Goal: Transaction & Acquisition: Purchase product/service

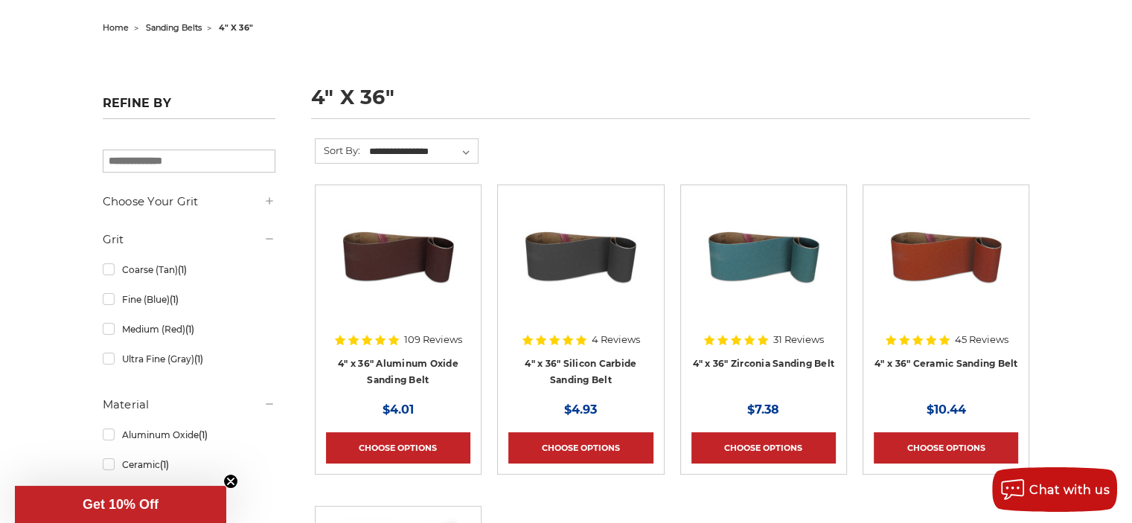
scroll to position [170, 0]
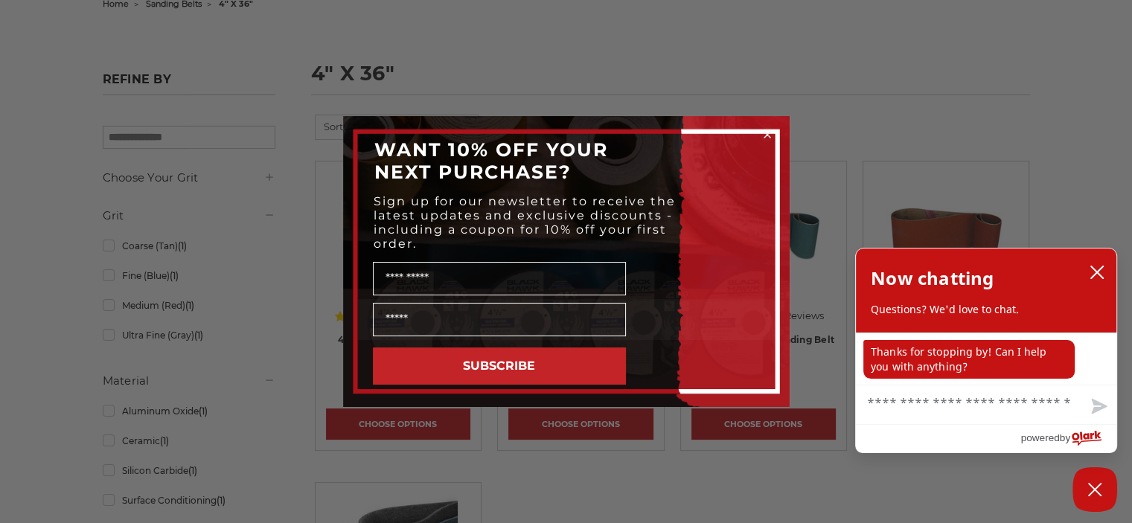
click at [768, 136] on icon "Close dialog" at bounding box center [768, 135] width 6 height 6
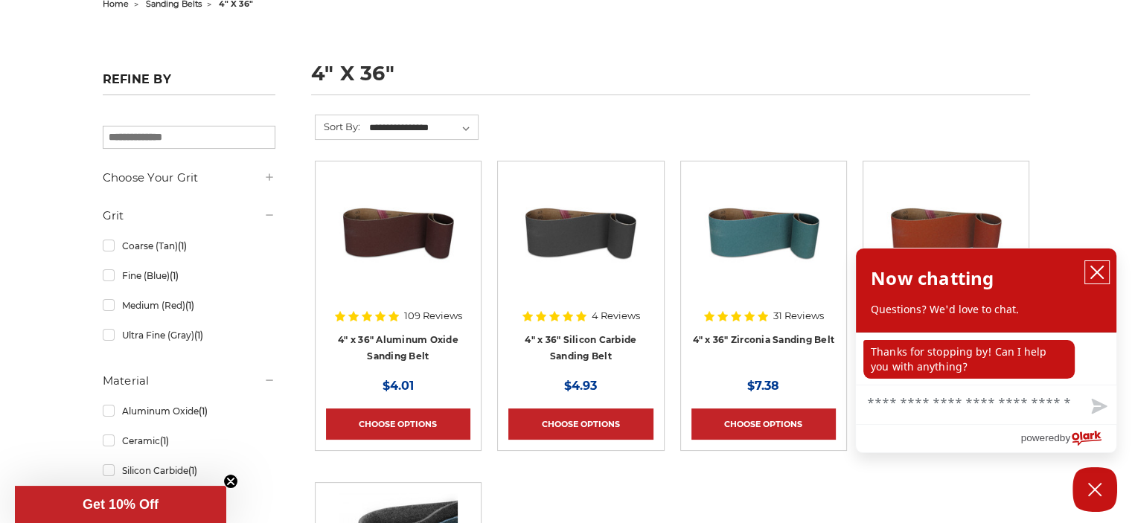
click at [1096, 275] on icon "close chatbox" at bounding box center [1098, 273] width 12 height 12
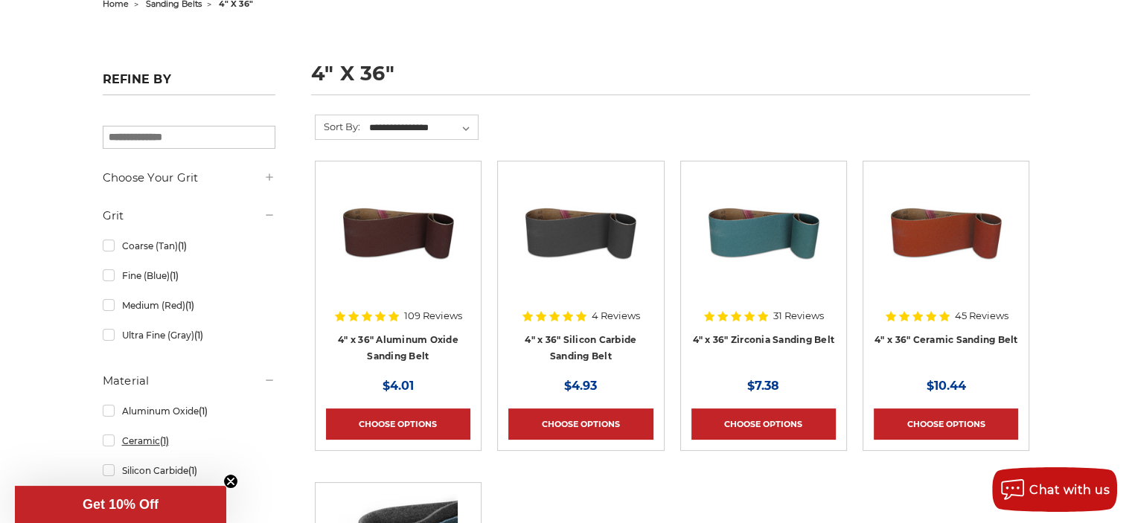
click at [134, 436] on link "Ceramic (1)" at bounding box center [189, 441] width 173 height 26
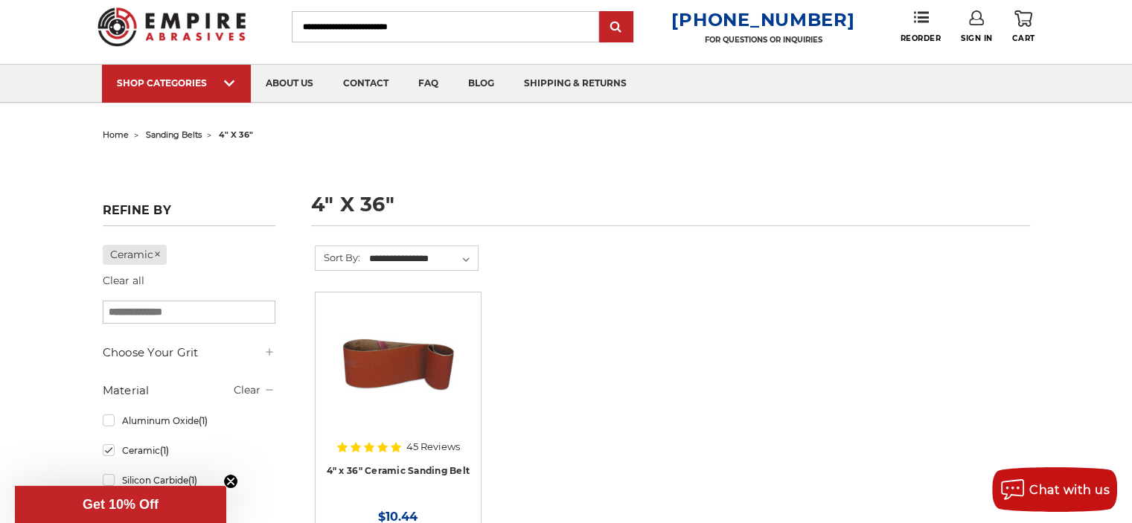
scroll to position [22, 0]
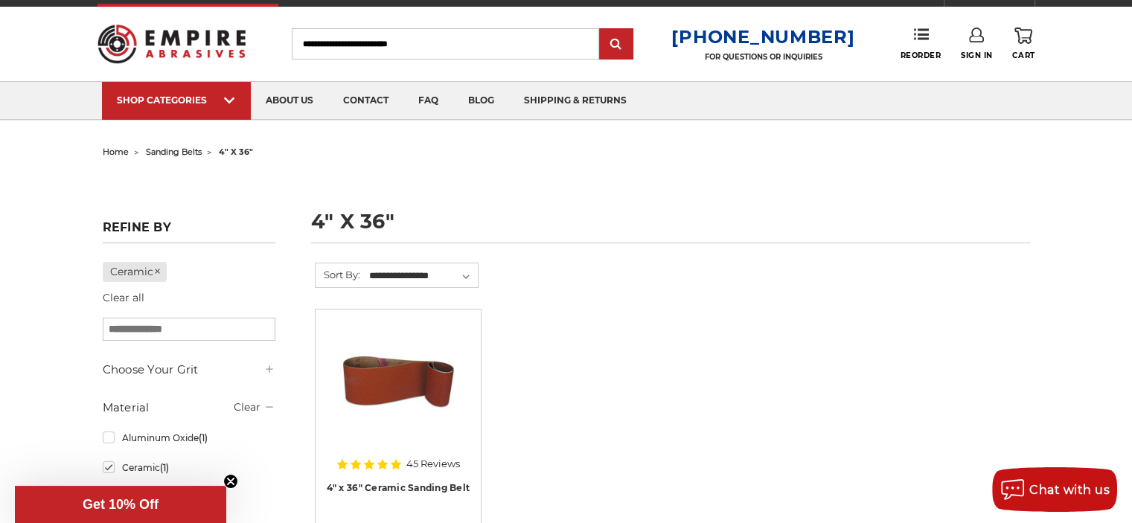
click at [347, 48] on input "Search" at bounding box center [445, 43] width 307 height 31
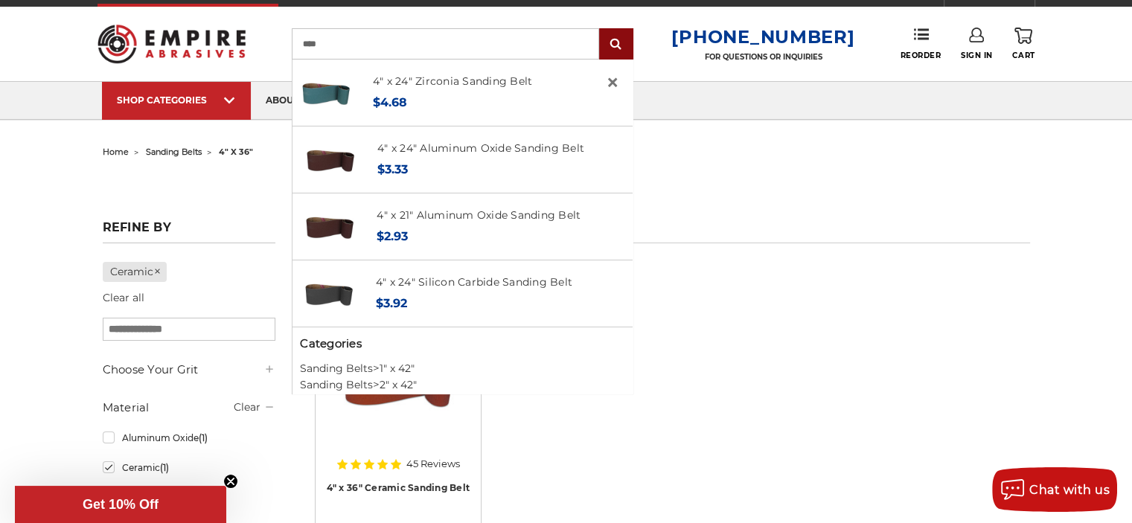
type input "****"
click at [630, 41] on input "submit" at bounding box center [617, 45] width 30 height 30
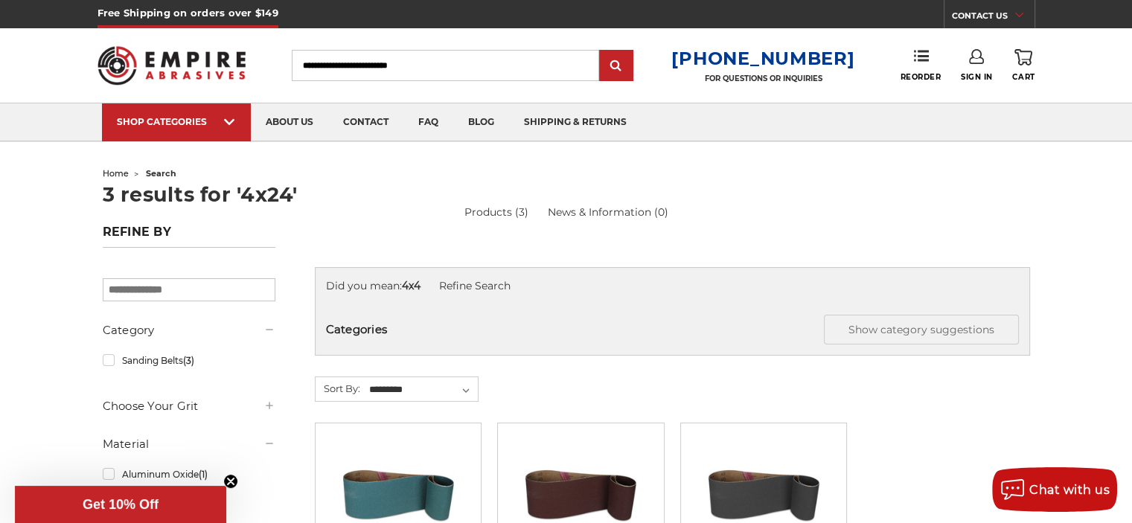
click at [319, 68] on input "Search" at bounding box center [445, 65] width 307 height 31
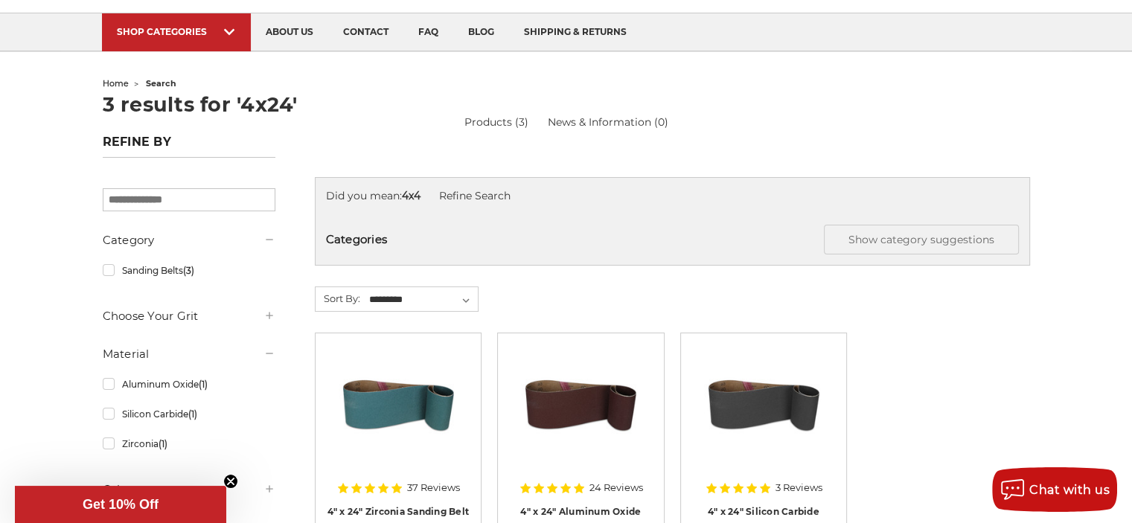
scroll to position [217, 0]
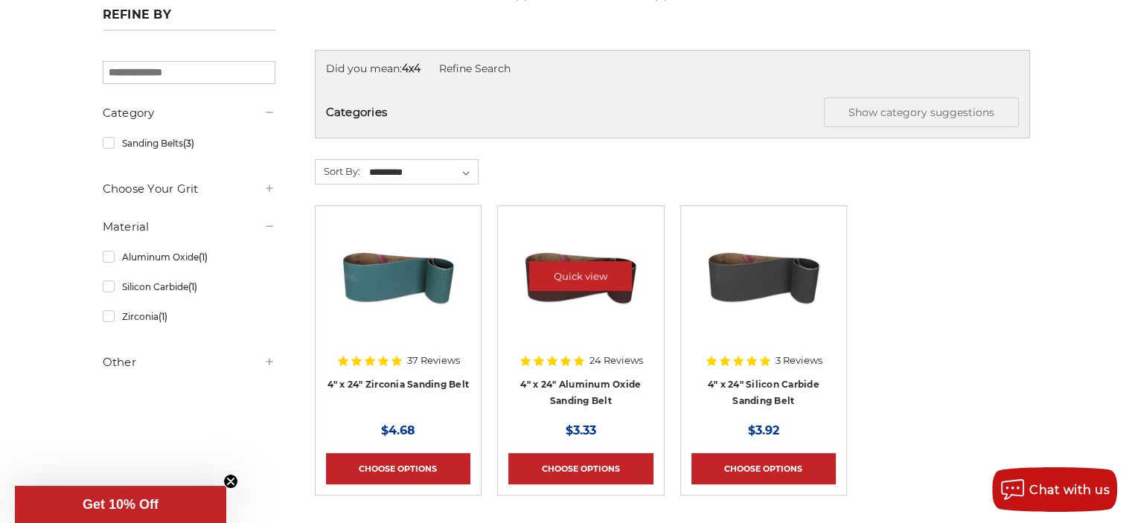
click at [608, 356] on div at bounding box center [581, 289] width 144 height 144
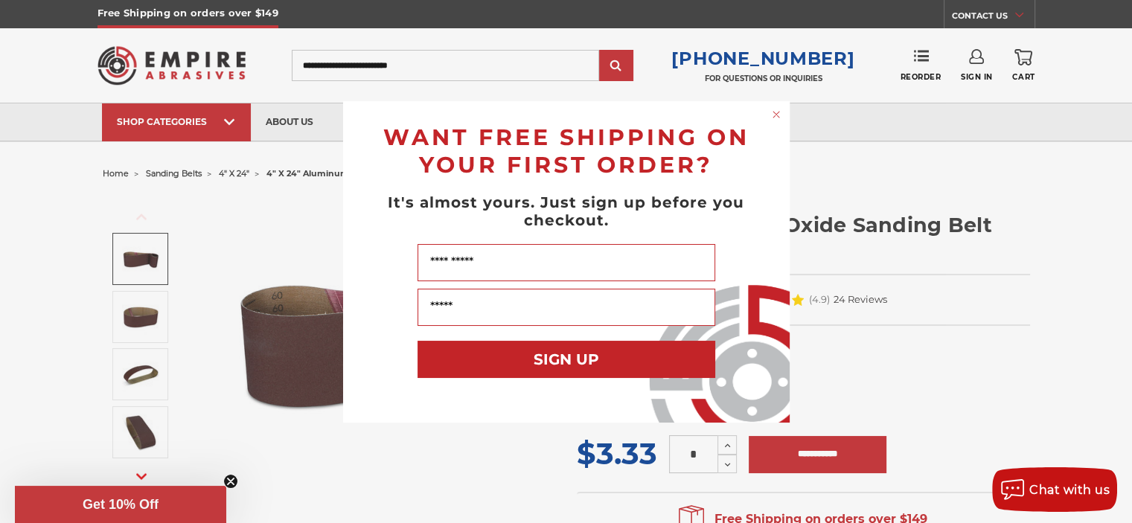
click at [779, 110] on circle "Close dialog" at bounding box center [776, 114] width 14 height 14
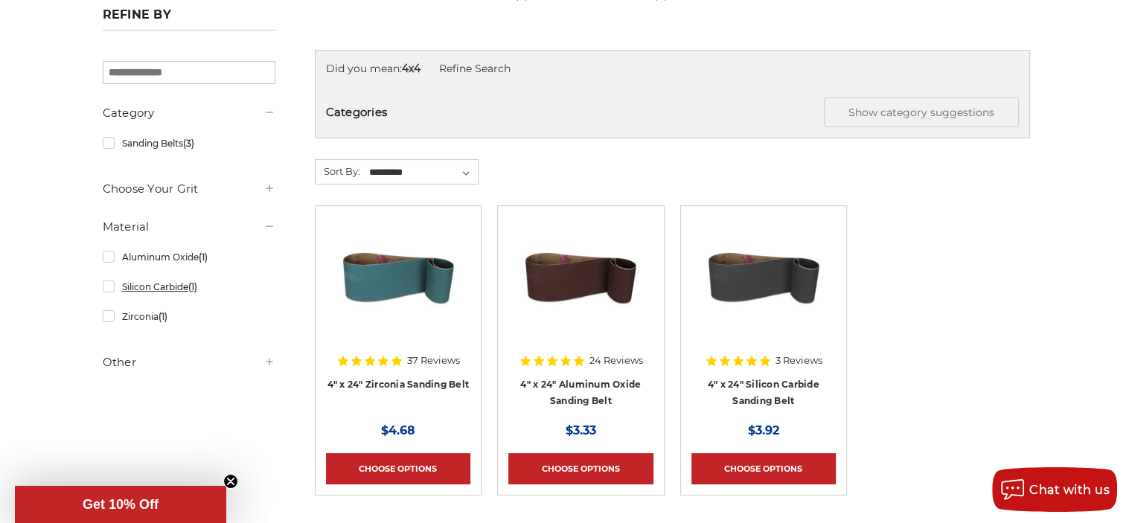
click at [109, 288] on link "Silicon Carbide (1)" at bounding box center [189, 287] width 173 height 26
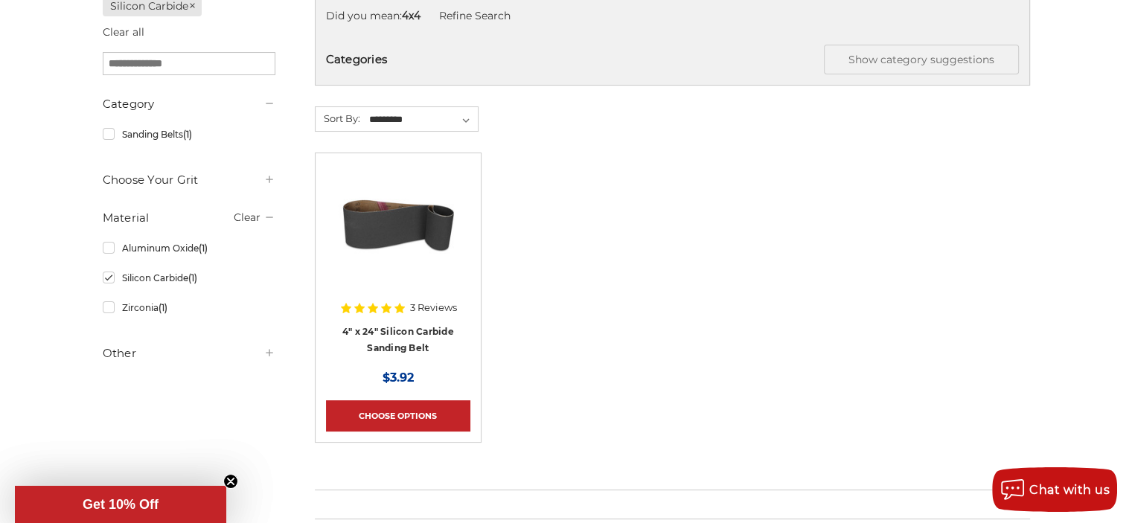
scroll to position [256, 0]
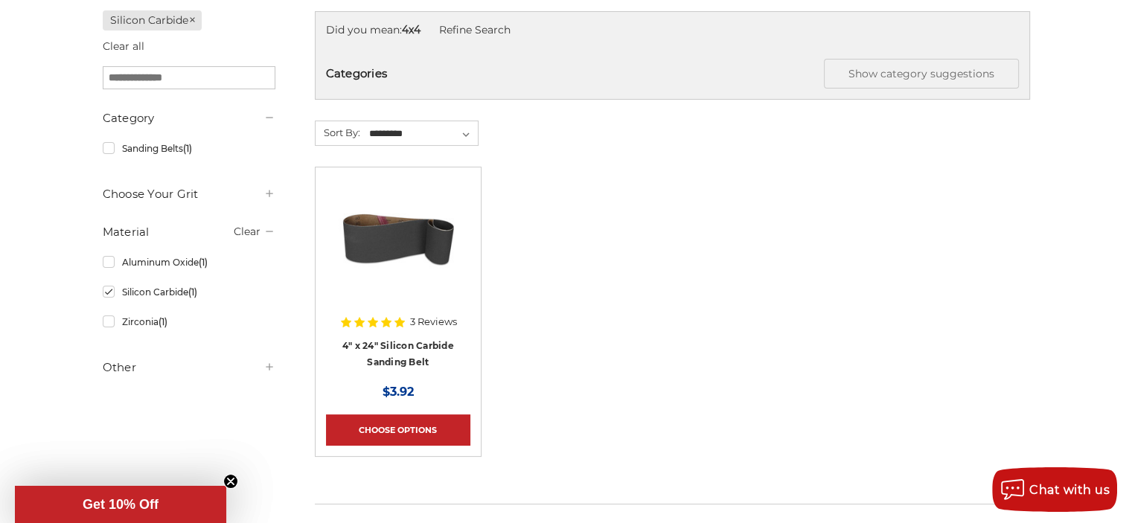
click at [426, 322] on span "3 Reviews" at bounding box center [433, 322] width 47 height 10
click at [424, 315] on div at bounding box center [398, 250] width 144 height 144
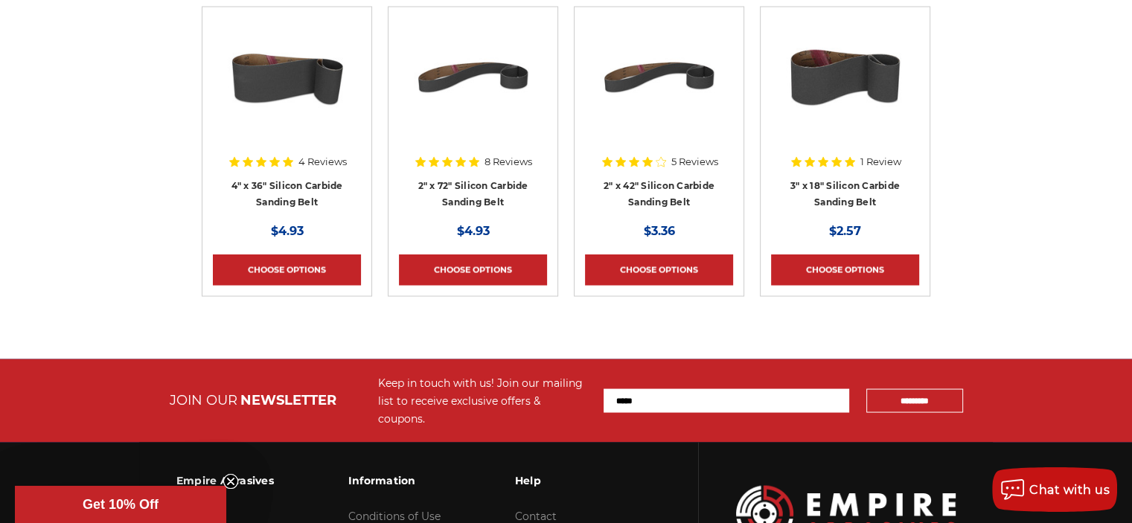
scroll to position [2895, 0]
